Goal: Obtain resource: Download file/media

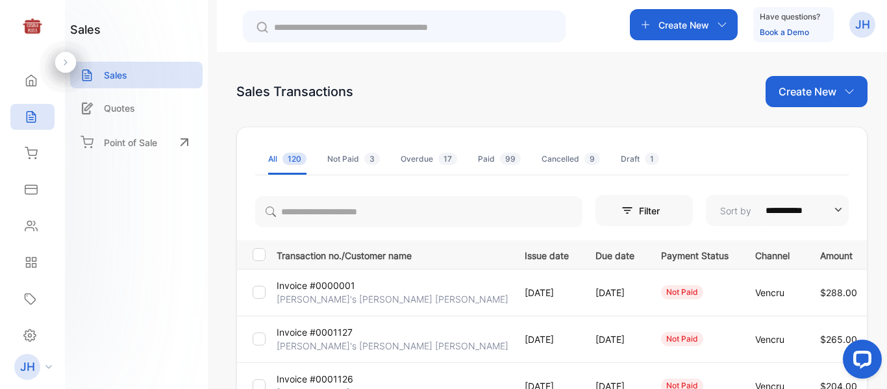
click at [400, 303] on p "[PERSON_NAME]'s [PERSON_NAME] [PERSON_NAME]" at bounding box center [393, 299] width 232 height 14
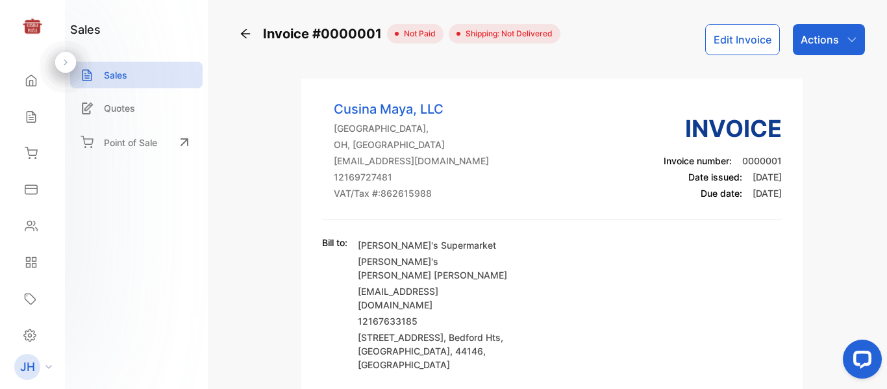
click at [843, 46] on div "Actions" at bounding box center [829, 39] width 72 height 31
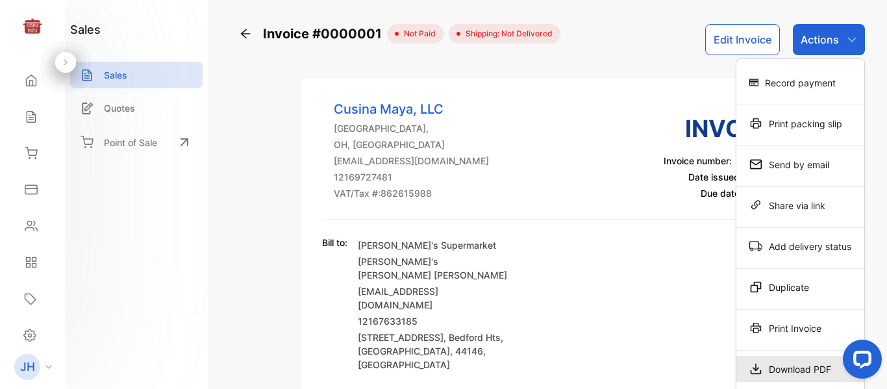
click at [801, 367] on div "Download PDF" at bounding box center [800, 369] width 128 height 26
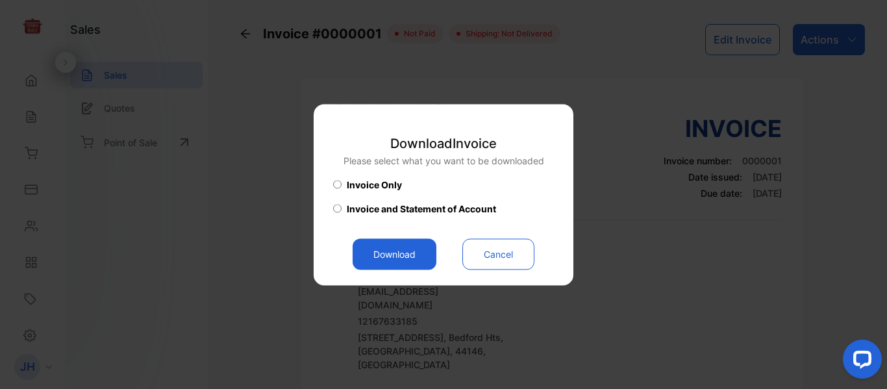
click at [395, 260] on button "Download" at bounding box center [395, 253] width 84 height 31
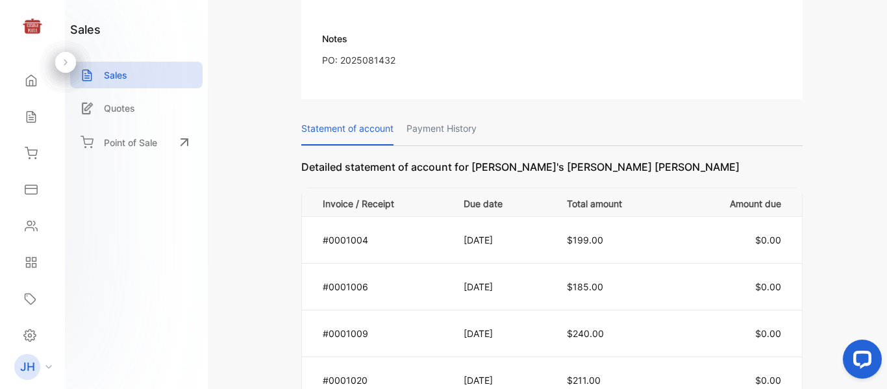
scroll to position [927, 0]
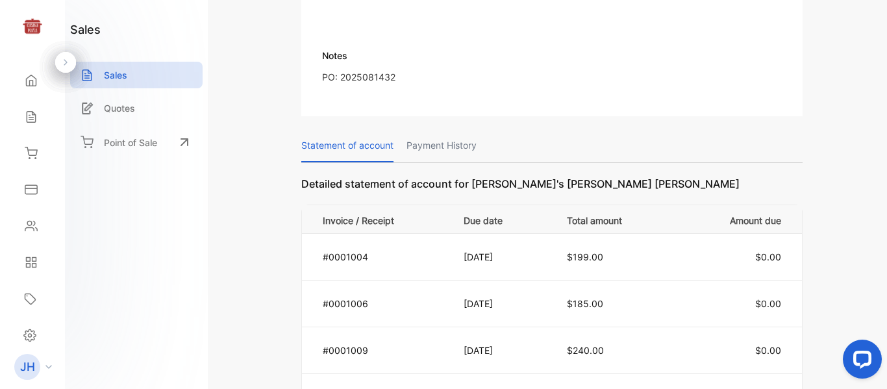
click at [368, 130] on p "Statement of account" at bounding box center [347, 145] width 92 height 33
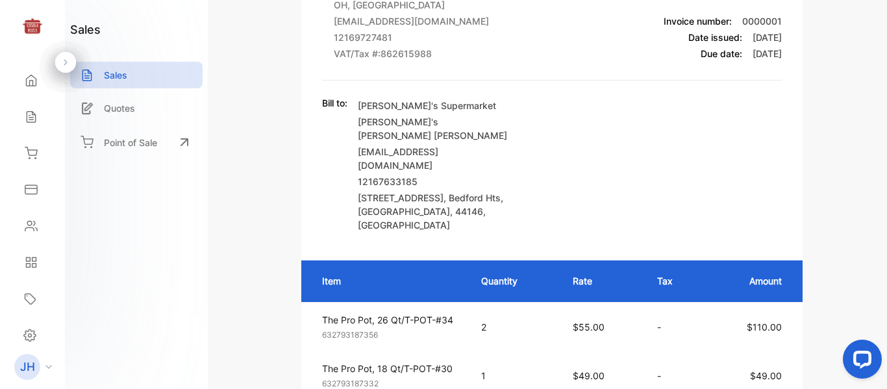
scroll to position [0, 0]
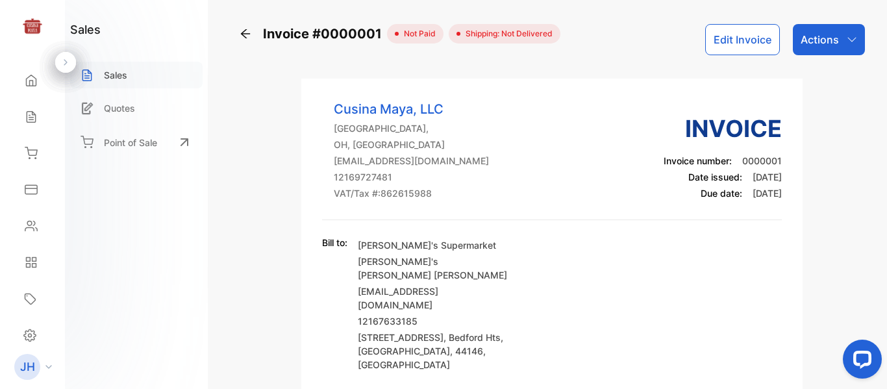
click at [149, 64] on div "Sales" at bounding box center [136, 75] width 132 height 27
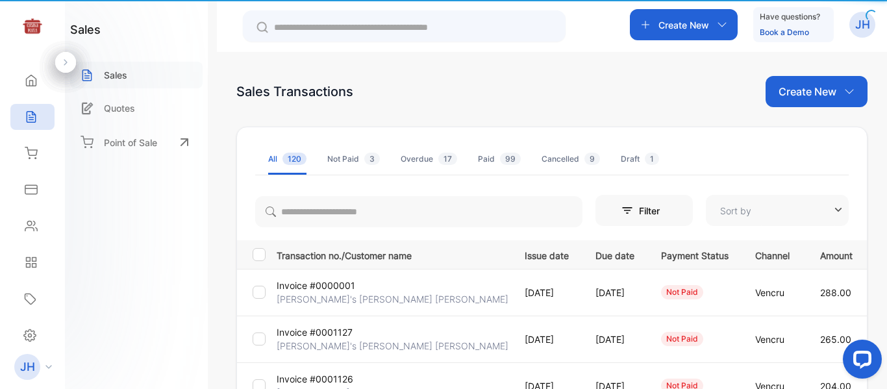
type input "**********"
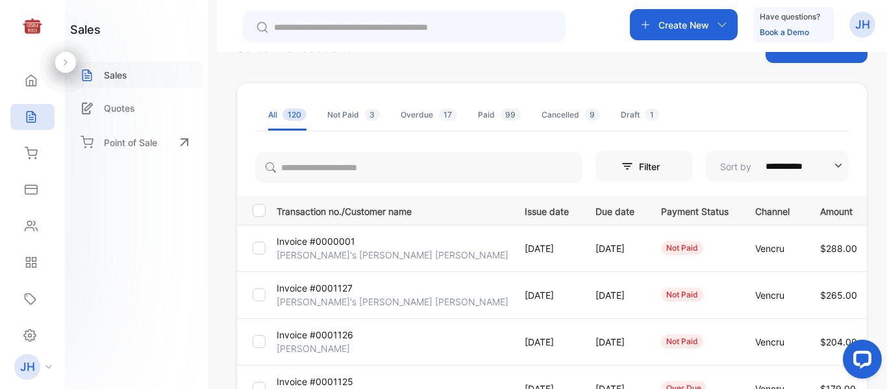
scroll to position [43, 0]
